Goal: Transaction & Acquisition: Book appointment/travel/reservation

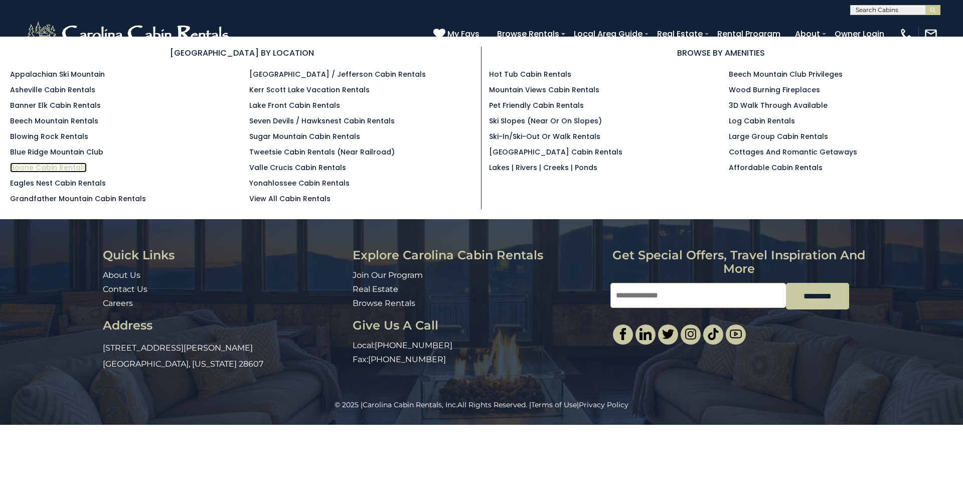
click at [50, 164] on link "Boone Cabin Rentals" at bounding box center [48, 167] width 77 height 10
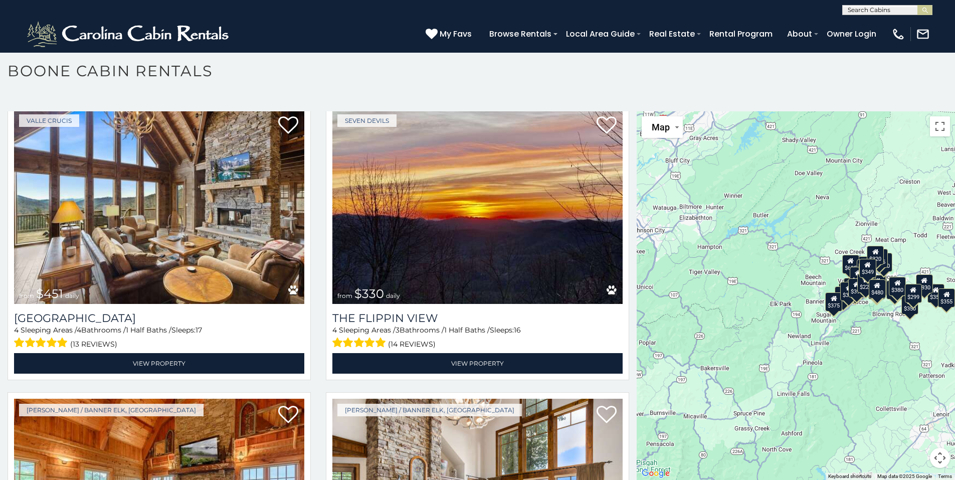
scroll to position [1605, 0]
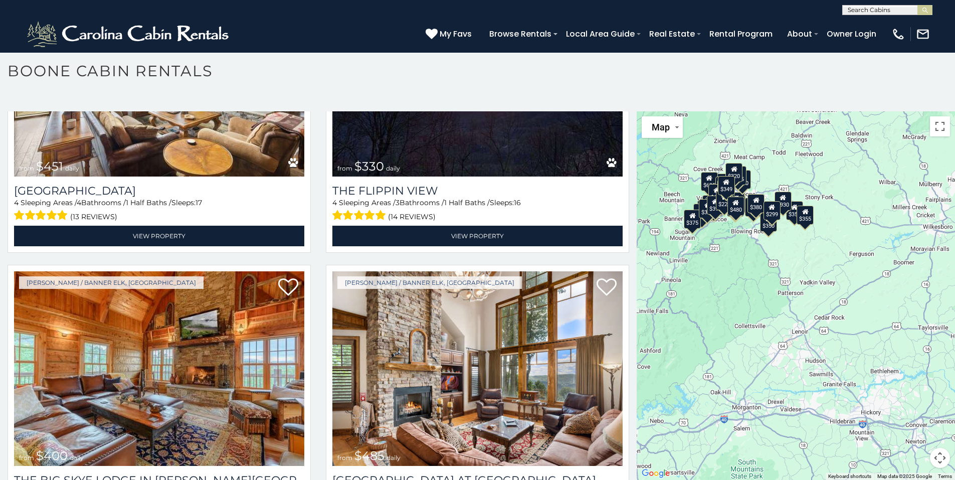
drag, startPoint x: 805, startPoint y: 224, endPoint x: 626, endPoint y: 126, distance: 204.2
click at [627, 111] on main "**********" at bounding box center [477, 111] width 955 height 0
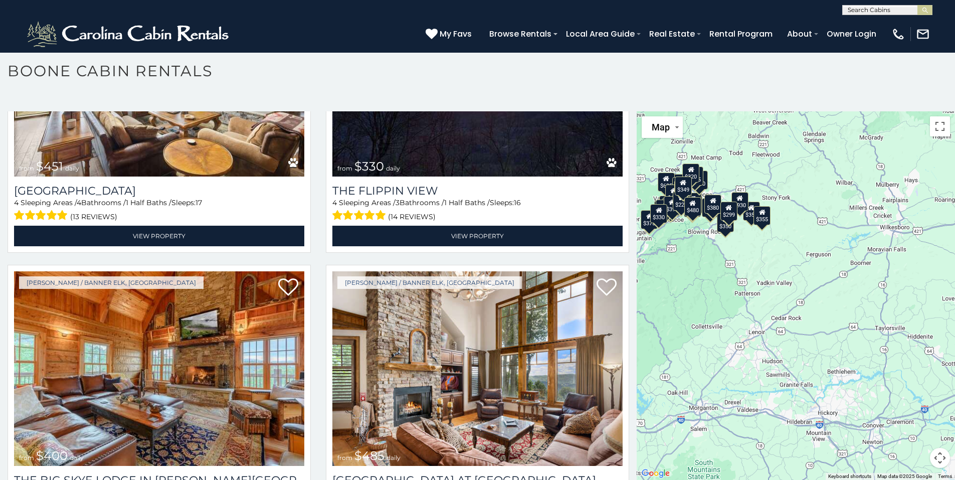
drag, startPoint x: 723, startPoint y: 217, endPoint x: 760, endPoint y: 271, distance: 65.7
click at [760, 271] on div "$349 $480 $315 $425 $565 $355 $635 $675 $930 $400 $451 $330 $400 $485 $460 $395…" at bounding box center [796, 295] width 318 height 369
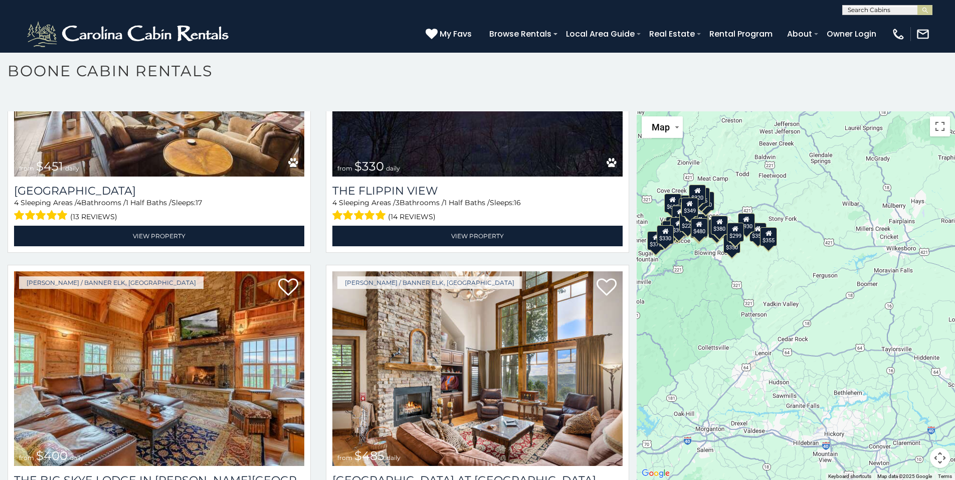
click at [710, 254] on div "$349 $480 $315 $425 $565 $355 $635 $675 $930 $400 $451 $330 $400 $485 $460 $395…" at bounding box center [796, 295] width 318 height 369
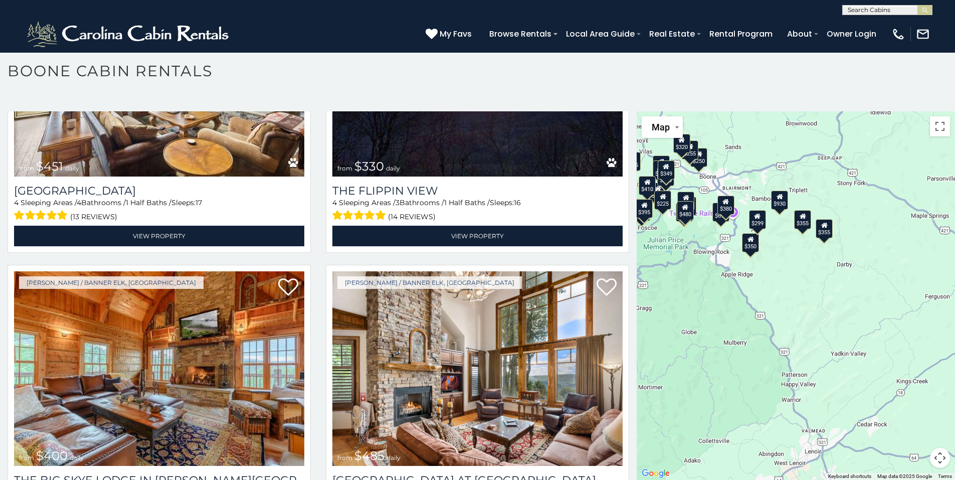
click at [690, 227] on div "$349 $480 $315 $425 $565 $355 $635 $675 $930 $400 $451 $330 $400 $485 $460 $395…" at bounding box center [796, 295] width 318 height 369
click at [702, 232] on div "$349 $480 $315 $425 $565 $355 $635 $675 $930 $400 $451 $330 $400 $485 $460 $395…" at bounding box center [796, 295] width 318 height 369
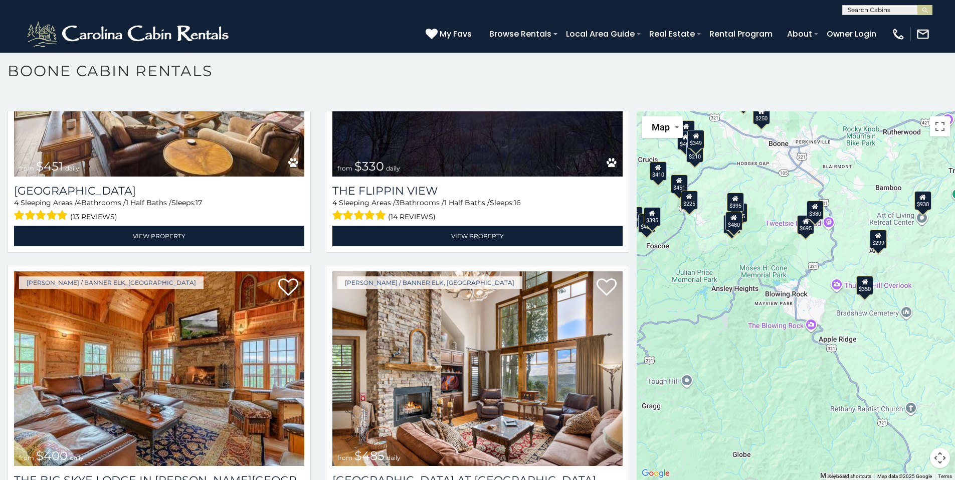
drag, startPoint x: 704, startPoint y: 173, endPoint x: 775, endPoint y: 196, distance: 74.4
click at [775, 196] on div "$349 $480 $315 $425 $565 $355 $635 $675 $930 $400 $451 $330 $400 $485 $460 $395…" at bounding box center [796, 295] width 318 height 369
click at [842, 224] on div "$349 $480 $315 $425 $565 $355 $635 $675 $930 $400 $451 $330 $400 $485 $460 $395…" at bounding box center [796, 295] width 318 height 369
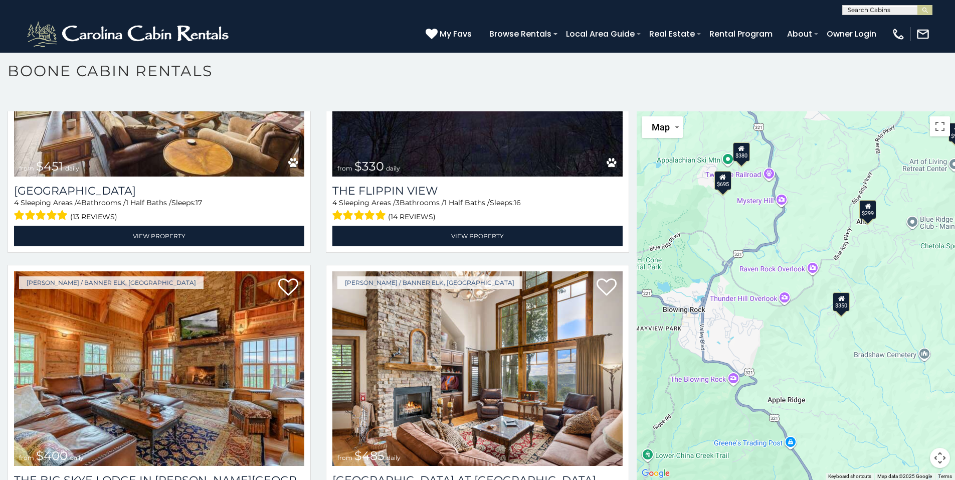
drag, startPoint x: 796, startPoint y: 290, endPoint x: 752, endPoint y: 235, distance: 71.0
click at [752, 235] on div "$349 $480 $315 $425 $565 $355 $635 $675 $930 $400 $451 $330 $400 $485 $460 $395…" at bounding box center [796, 295] width 318 height 369
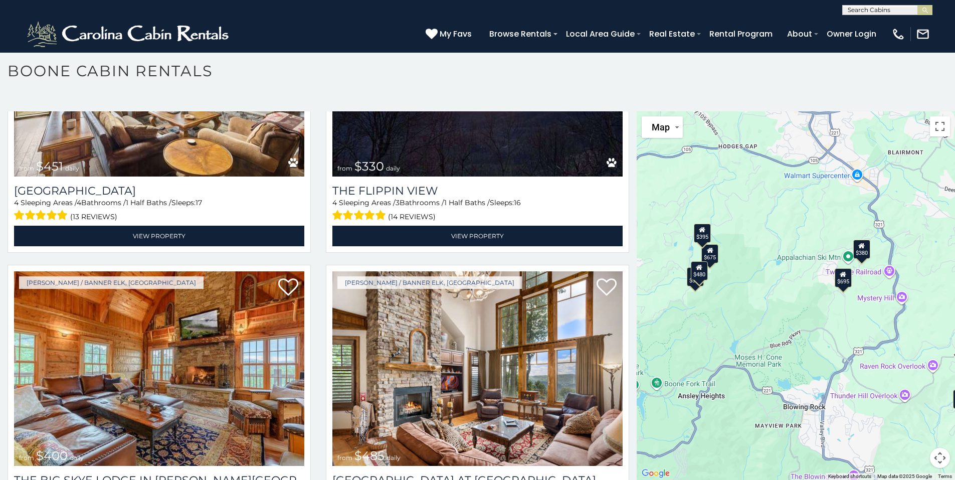
drag, startPoint x: 682, startPoint y: 240, endPoint x: 803, endPoint y: 339, distance: 156.9
click at [803, 339] on div "$349 $480 $315 $425 $565 $355 $635 $675 $930 $400 $451 $330 $400 $485 $460 $395…" at bounding box center [796, 295] width 318 height 369
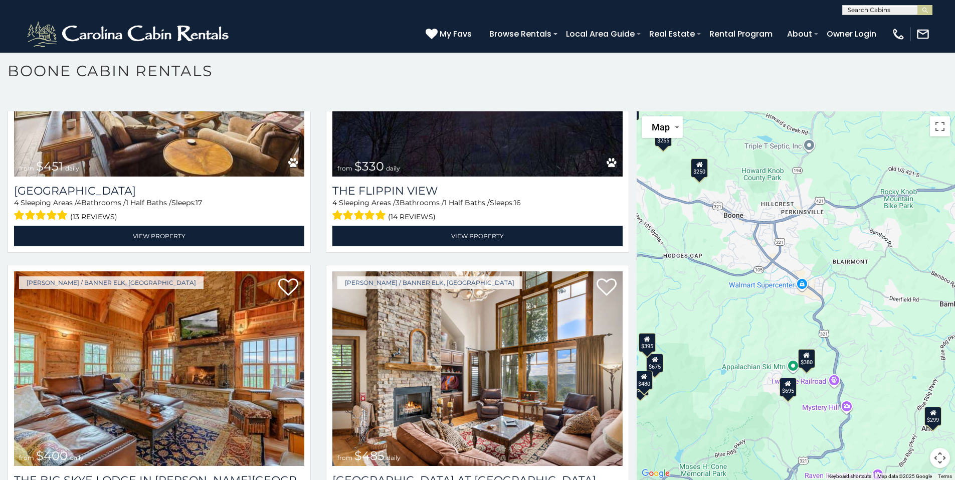
drag, startPoint x: 789, startPoint y: 282, endPoint x: 732, endPoint y: 312, distance: 64.8
click at [734, 312] on div "$349 $480 $315 $425 $565 $355 $635 $675 $930 $400 $451 $330 $400 $485 $460 $395…" at bounding box center [796, 295] width 318 height 369
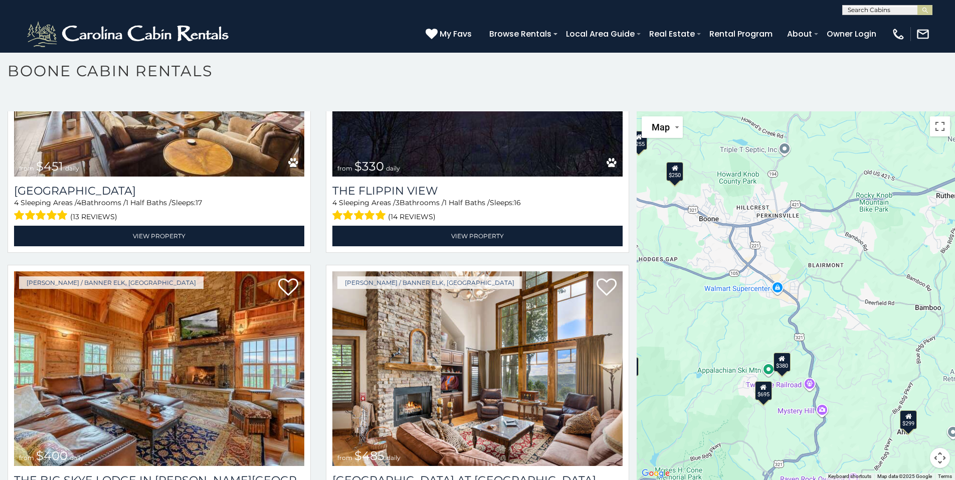
drag, startPoint x: 821, startPoint y: 284, endPoint x: 739, endPoint y: 283, distance: 82.3
click at [739, 283] on div "$349 $480 $315 $425 $565 $355 $635 $675 $930 $400 $451 $330 $400 $485 $460 $395…" at bounding box center [796, 295] width 318 height 369
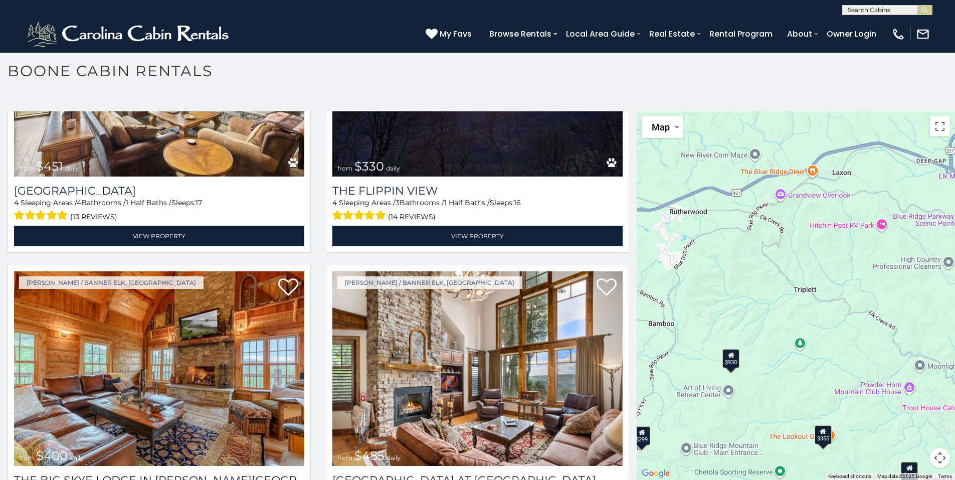
drag, startPoint x: 890, startPoint y: 244, endPoint x: 771, endPoint y: 270, distance: 121.7
click at [770, 270] on div "$349 $480 $315 $425 $565 $355 $635 $675 $930 $400 $451 $330 $400 $485 $460 $395…" at bounding box center [796, 295] width 318 height 369
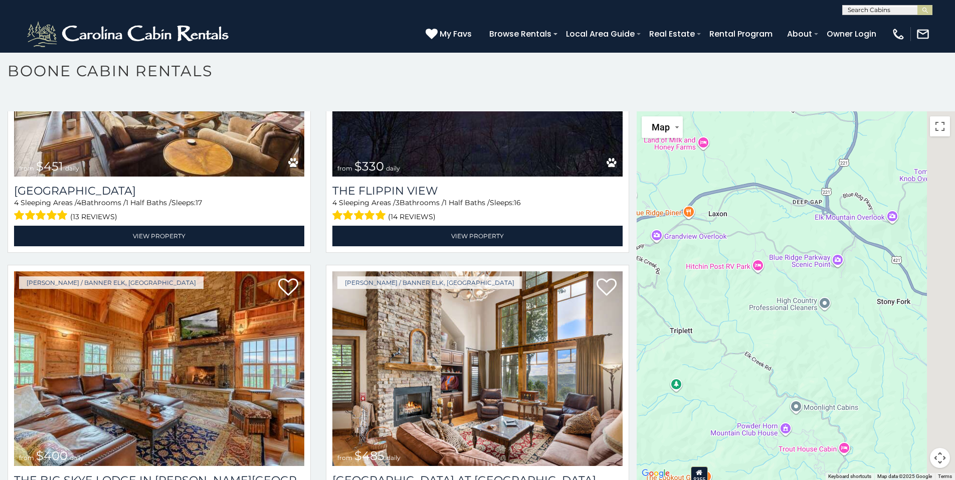
drag, startPoint x: 879, startPoint y: 186, endPoint x: 725, endPoint y: 244, distance: 164.4
click at [725, 244] on div "$349 $480 $315 $425 $565 $355 $635 $675 $930 $400 $451 $330 $400 $485 $460 $395…" at bounding box center [796, 295] width 318 height 369
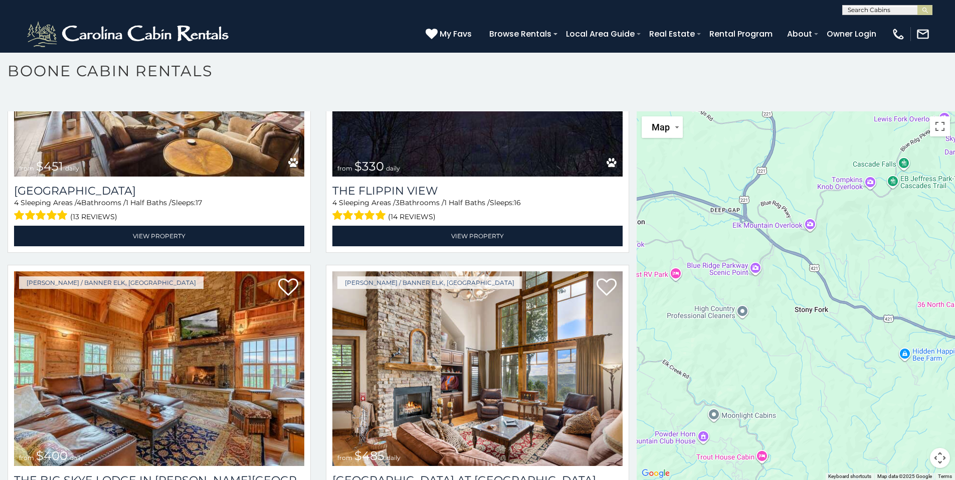
drag, startPoint x: 822, startPoint y: 285, endPoint x: 769, endPoint y: 277, distance: 53.2
click at [769, 277] on div "$349 $480 $315 $425 $565 $355 $635 $675 $930 $400 $451 $330 $400 $485 $460 $395…" at bounding box center [796, 295] width 318 height 369
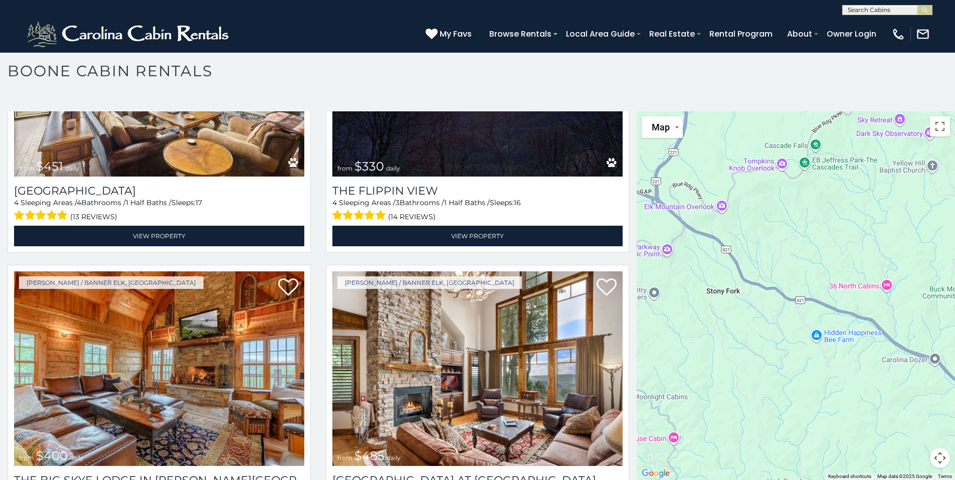
drag, startPoint x: 871, startPoint y: 252, endPoint x: 783, endPoint y: 233, distance: 89.7
click at [783, 233] on div "$349 $480 $315 $425 $565 $355 $635 $675 $930 $400 $451 $330 $400 $485 $460 $395…" at bounding box center [796, 295] width 318 height 369
click at [812, 224] on div "$349 $480 $315 $425 $565 $355 $635 $675 $930 $400 $451 $330 $400 $485 $460 $395…" at bounding box center [796, 295] width 318 height 369
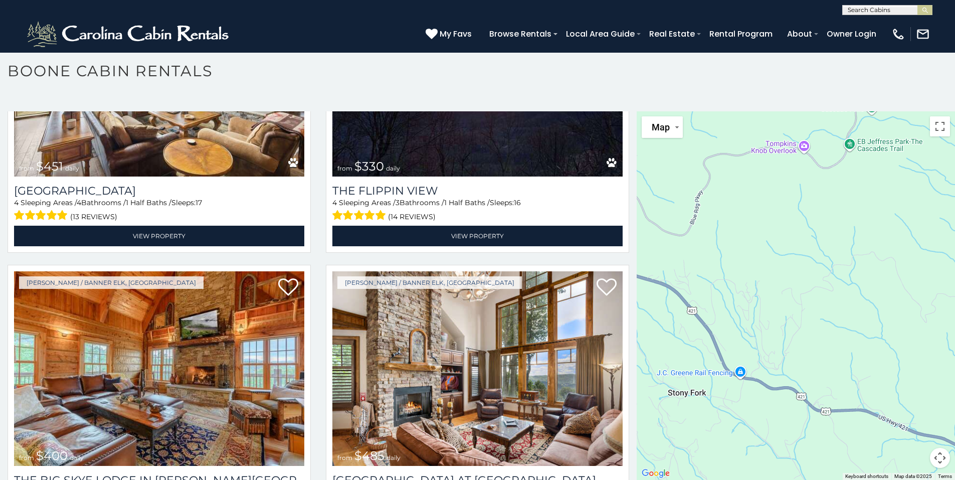
drag, startPoint x: 774, startPoint y: 248, endPoint x: 831, endPoint y: 284, distance: 67.4
click at [831, 284] on div "$349 $480 $315 $425 $565 $355 $635 $675 $930 $400 $451 $330 $400 $485 $460 $395…" at bounding box center [796, 295] width 318 height 369
click at [791, 333] on div "$349 $480 $315 $425 $565 $355 $635 $675 $930 $400 $451 $330 $400 $485 $460 $395…" at bounding box center [796, 295] width 318 height 369
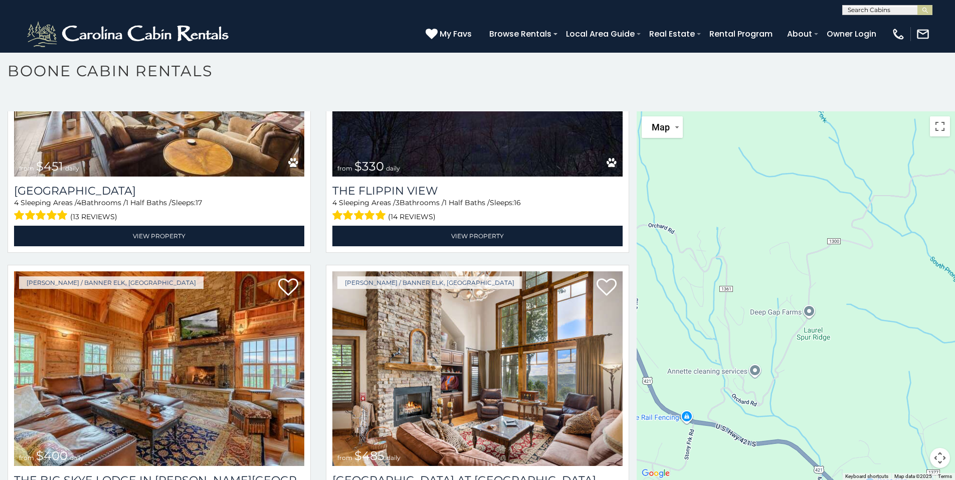
click at [791, 333] on div "$349 $480 $315 $425 $565 $355 $635 $675 $930 $400 $451 $330 $400 $485 $460 $395…" at bounding box center [796, 295] width 318 height 369
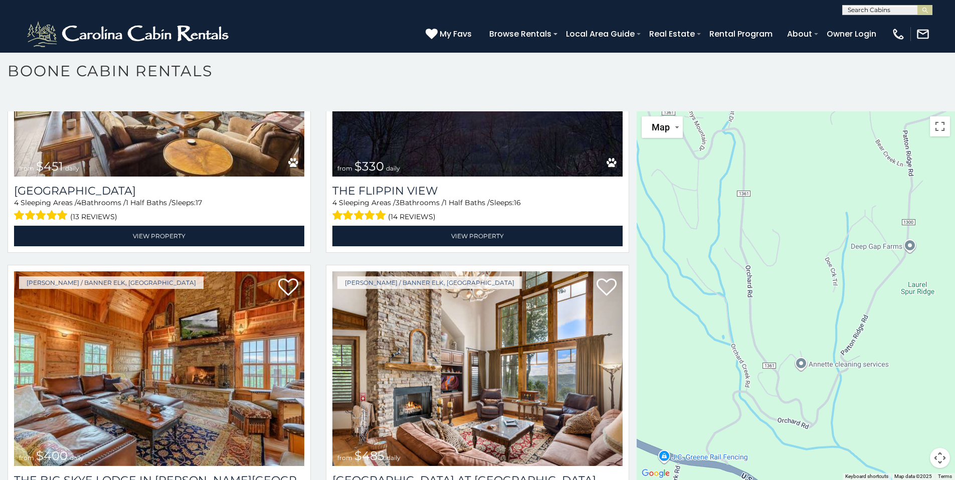
drag, startPoint x: 731, startPoint y: 339, endPoint x: 821, endPoint y: 287, distance: 104.2
click at [821, 287] on div "$349 $480 $315 $425 $565 $355 $635 $675 $930 $400 $451 $330 $400 $485 $460 $395…" at bounding box center [796, 295] width 318 height 369
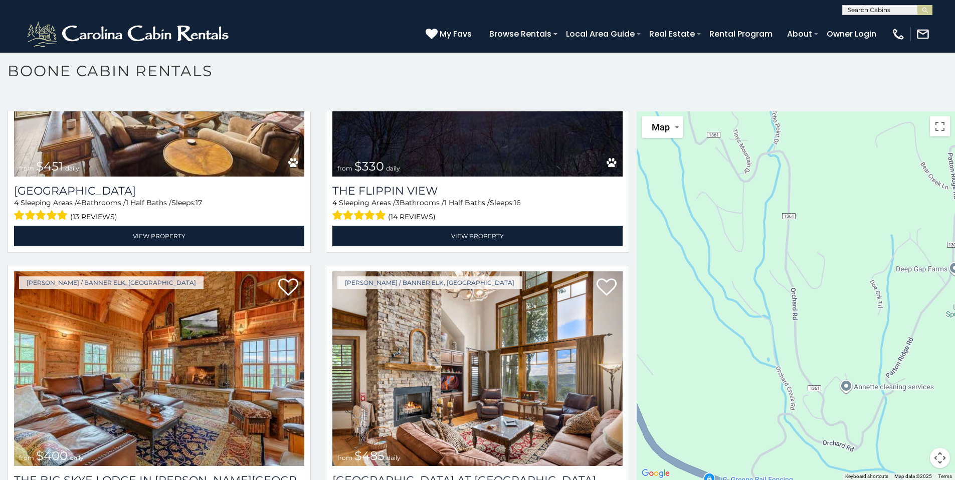
drag, startPoint x: 718, startPoint y: 233, endPoint x: 821, endPoint y: 296, distance: 121.5
click at [821, 296] on div "$349 $480 $315 $425 $565 $355 $635 $675 $930 $400 $451 $330 $400 $485 $460 $395…" at bounding box center [796, 295] width 318 height 369
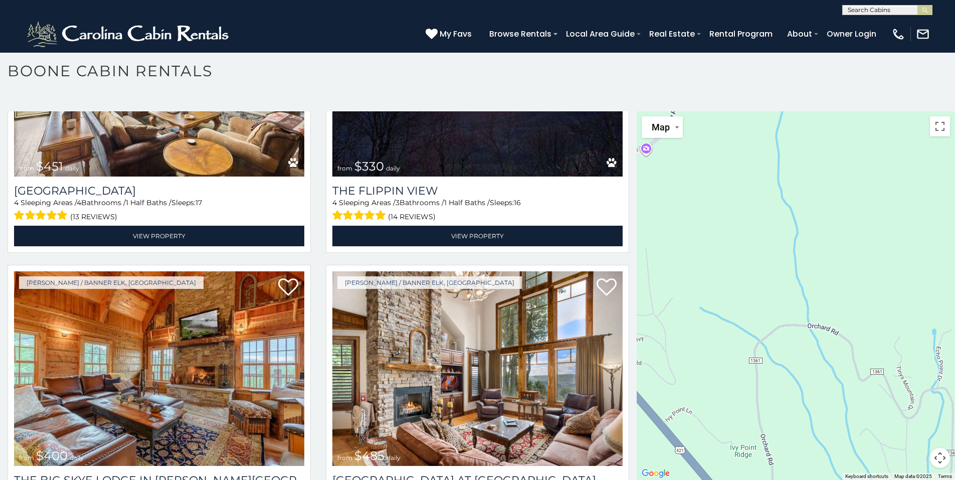
drag, startPoint x: 774, startPoint y: 238, endPoint x: 857, endPoint y: 362, distance: 149.4
click at [858, 398] on div "$349 $480 $315 $425 $565 $355 $635 $675 $930 $400 $451 $330 $400 $485 $460 $395…" at bounding box center [796, 295] width 318 height 369
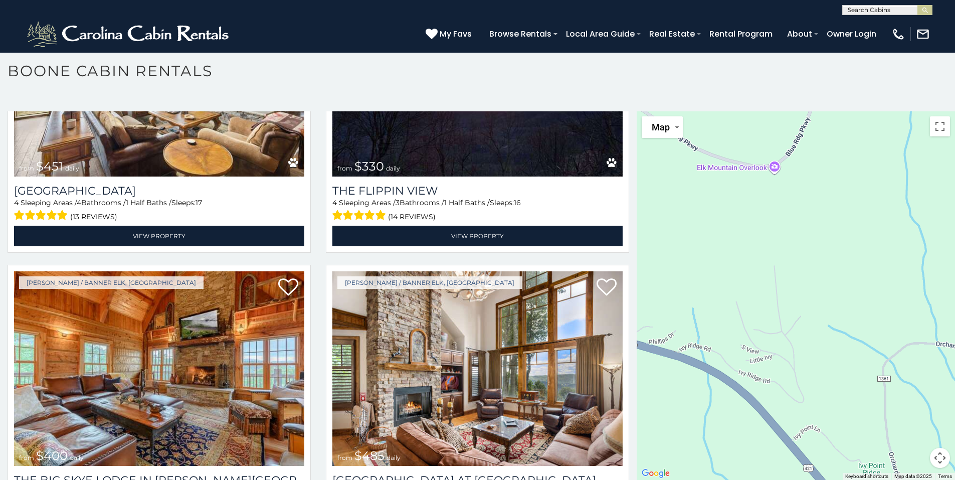
drag, startPoint x: 738, startPoint y: 297, endPoint x: 805, endPoint y: 249, distance: 82.3
click at [804, 251] on div "$349 $480 $315 $425 $565 $355 $635 $675 $930 $400 $451 $330 $400 $485 $460 $395…" at bounding box center [796, 295] width 318 height 369
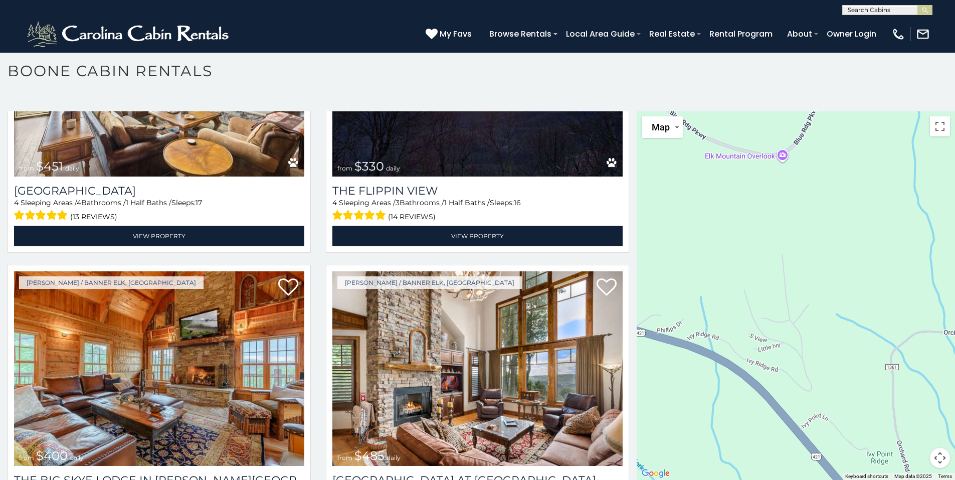
click at [779, 276] on div "$349 $480 $315 $425 $565 $355 $635 $675 $930 $400 $451 $330 $400 $485 $460 $395…" at bounding box center [796, 295] width 318 height 369
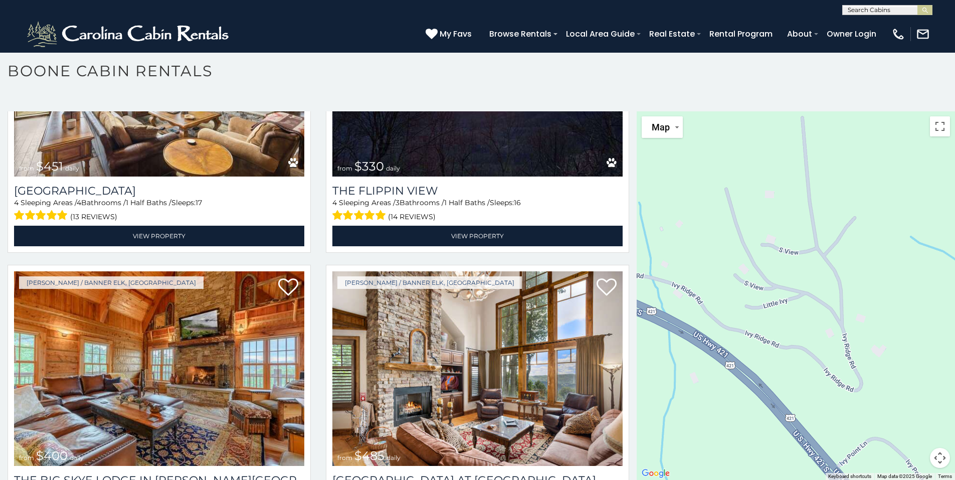
drag, startPoint x: 779, startPoint y: 335, endPoint x: 806, endPoint y: 209, distance: 129.1
click at [803, 213] on div "$349 $480 $315 $425 $565 $355 $635 $675 $930 $400 $451 $330 $400 $485 $460 $395…" at bounding box center [796, 295] width 318 height 369
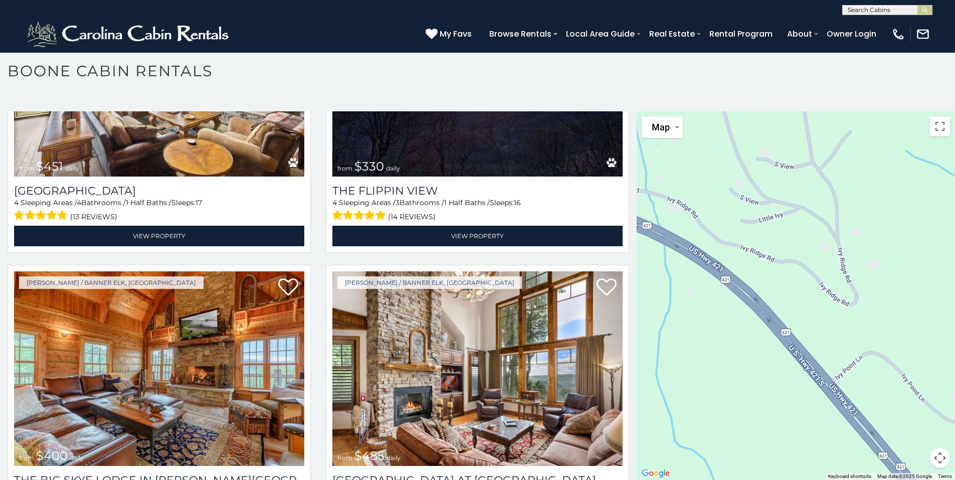
drag, startPoint x: 846, startPoint y: 299, endPoint x: 823, endPoint y: 252, distance: 52.3
click at [822, 258] on div "$349 $480 $315 $425 $565 $355 $635 $675 $930 $400 $451 $330 $400 $485 $460 $395…" at bounding box center [796, 295] width 318 height 369
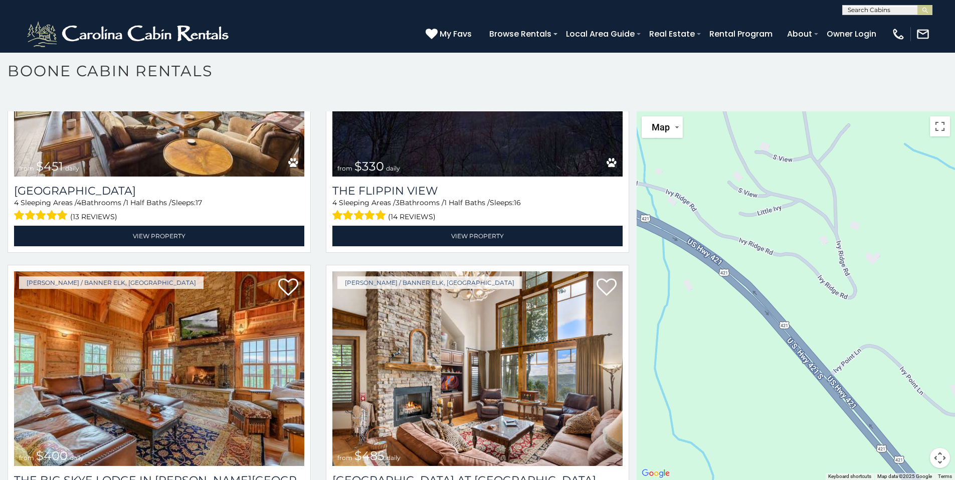
click at [847, 208] on div "$349 $480 $315 $425 $565 $355 $635 $675 $930 $400 $451 $330 $400 $485 $460 $395…" at bounding box center [796, 295] width 318 height 369
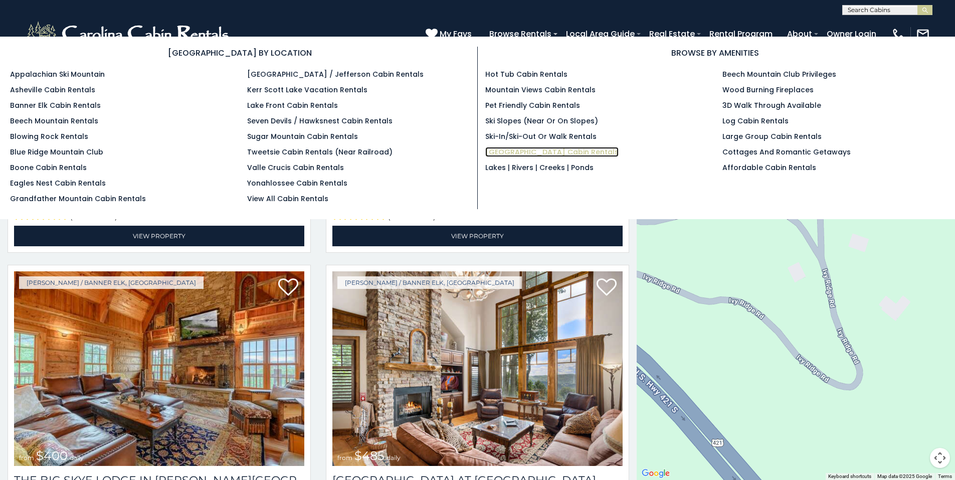
click at [525, 151] on link "[GEOGRAPHIC_DATA] Cabin Rentals" at bounding box center [551, 152] width 133 height 10
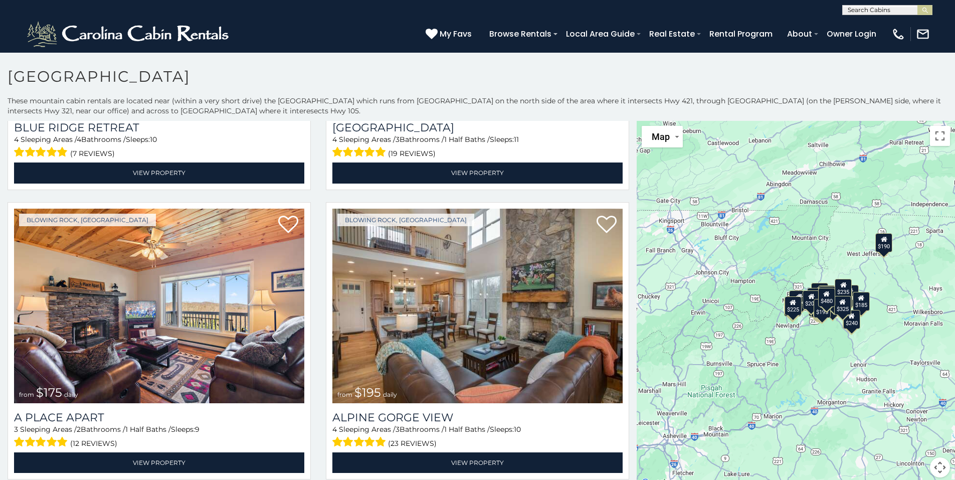
scroll to position [1, 0]
click at [889, 11] on input "text" at bounding box center [887, 12] width 88 height 10
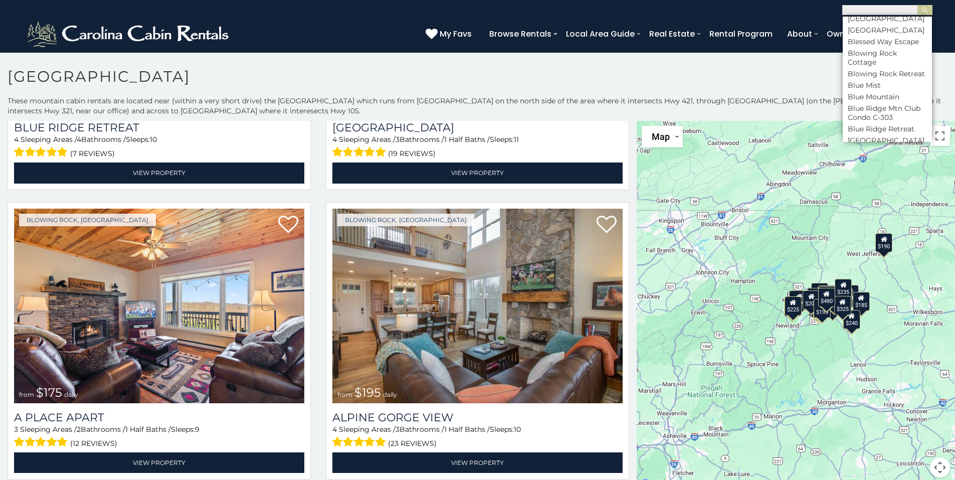
scroll to position [863, 0]
click at [898, 95] on li "Blue Mountain" at bounding box center [887, 90] width 89 height 9
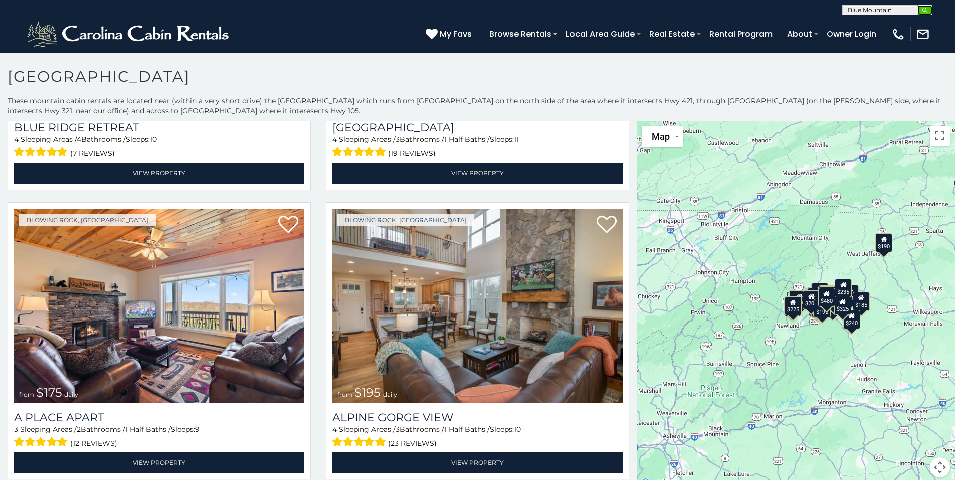
click at [923, 12] on img "submit" at bounding box center [926, 11] width 8 height 8
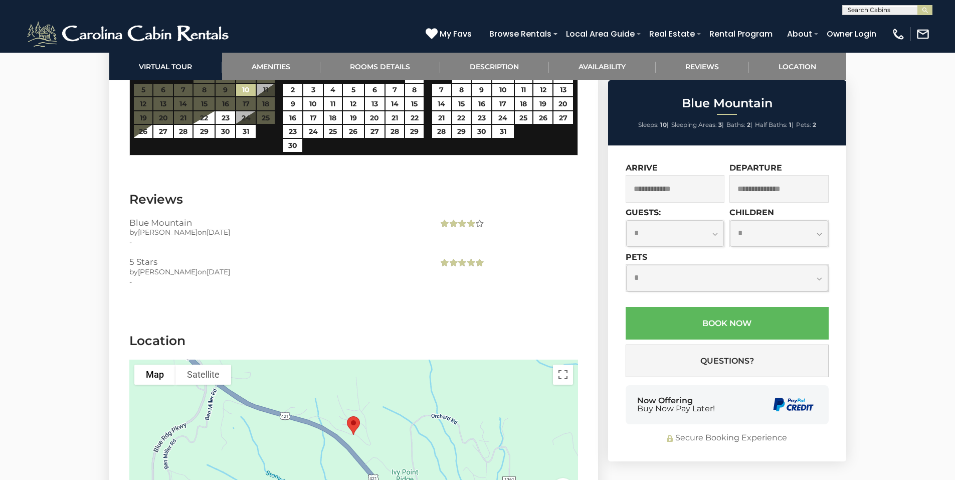
scroll to position [2164, 0]
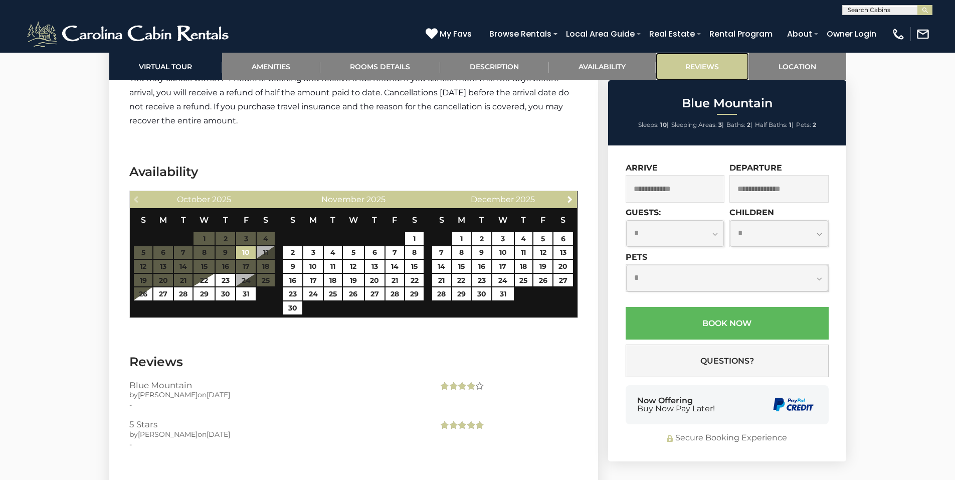
click at [699, 59] on link "Reviews" at bounding box center [702, 67] width 93 height 28
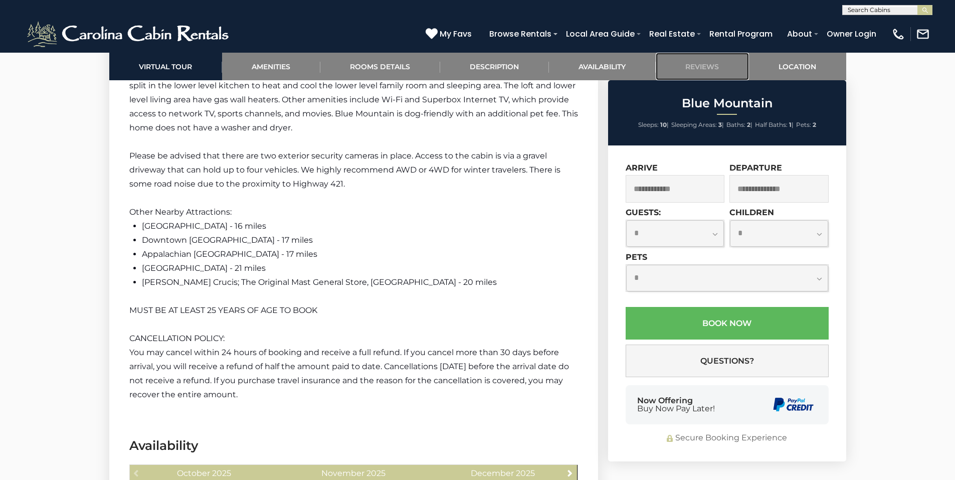
scroll to position [1867, 0]
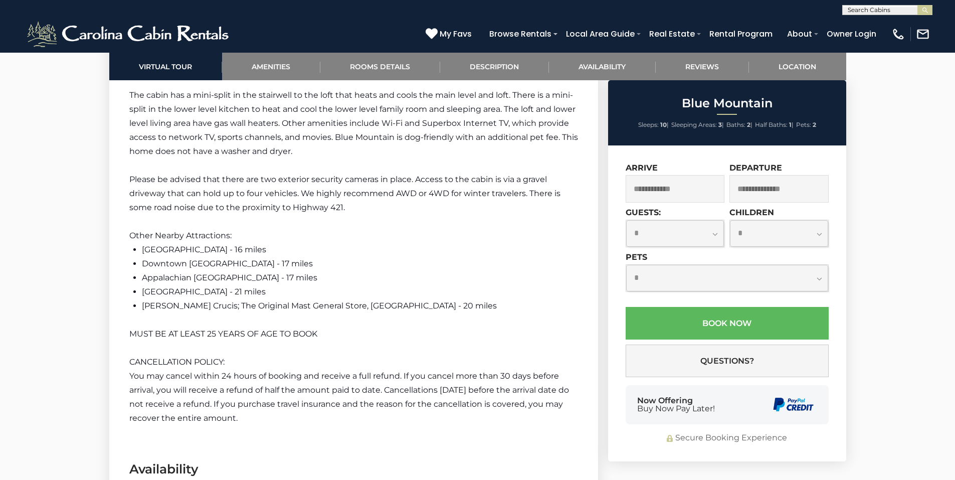
drag, startPoint x: 277, startPoint y: 405, endPoint x: 105, endPoint y: 118, distance: 334.9
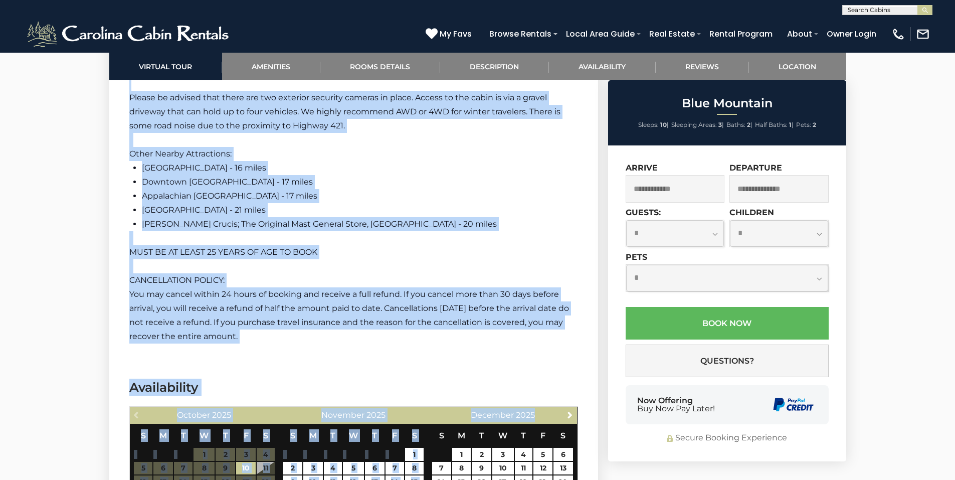
scroll to position [1961, 0]
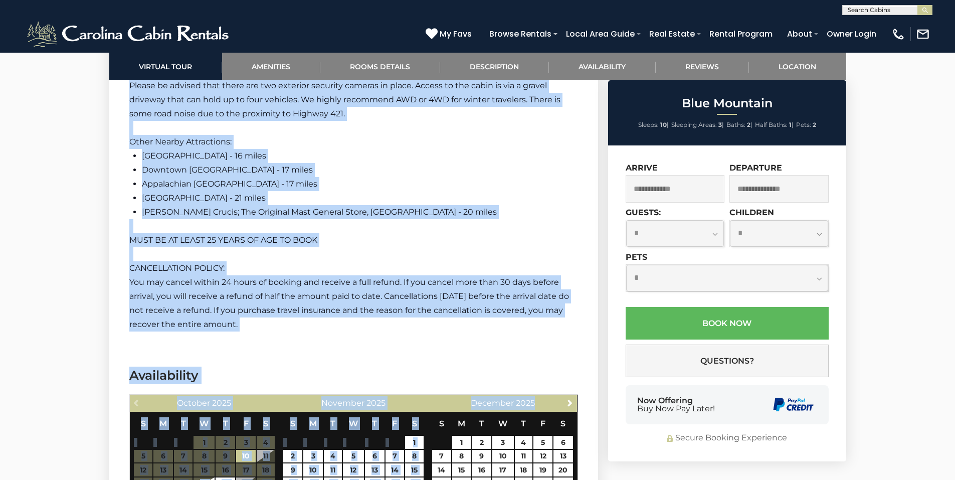
drag, startPoint x: 130, startPoint y: 252, endPoint x: 444, endPoint y: 320, distance: 321.6
copy div "Amenities Amenities Game Room Air Conditioning: Mini-split Heat: Mini-split Hea…"
